Goal: Transaction & Acquisition: Obtain resource

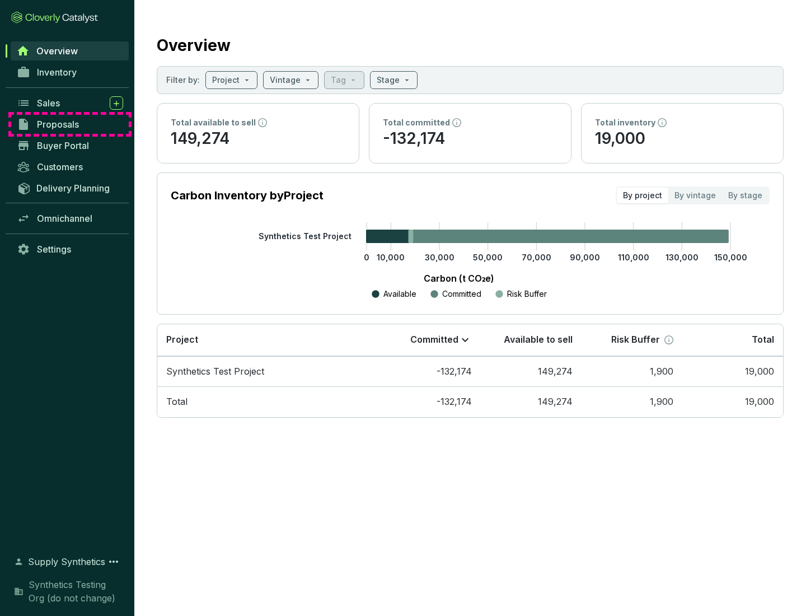
click at [70, 124] on span "Proposals" at bounding box center [58, 124] width 42 height 11
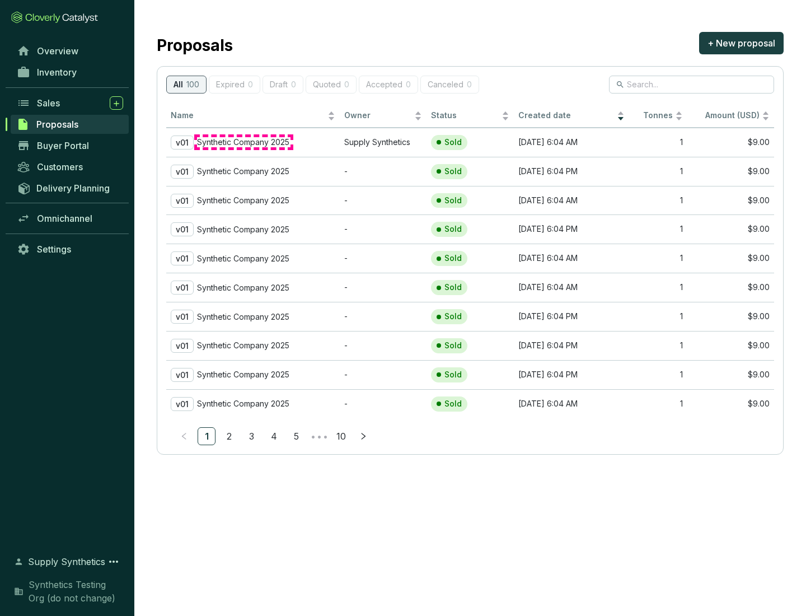
click at [244, 142] on p "Synthetic Company 2025" at bounding box center [243, 142] width 92 height 10
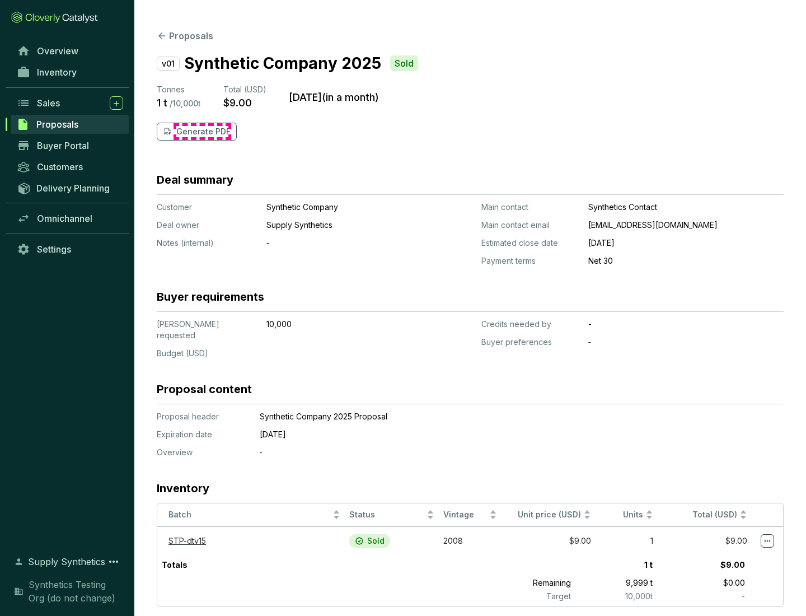
click at [202, 132] on p "Generate PDF" at bounding box center [203, 131] width 54 height 11
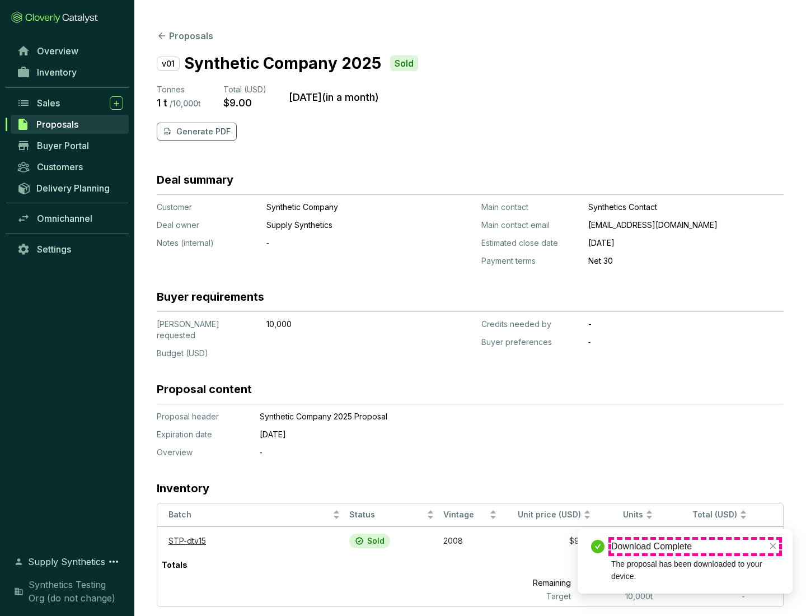
click at [696, 547] on div "Download Complete" at bounding box center [696, 546] width 168 height 13
